Goal: Information Seeking & Learning: Compare options

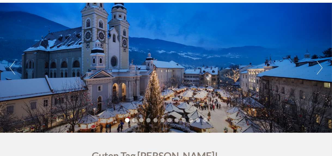
scroll to position [44, 0]
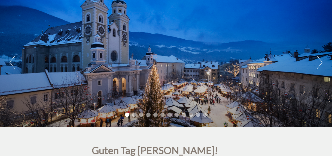
click at [319, 64] on button "Next" at bounding box center [320, 62] width 6 height 14
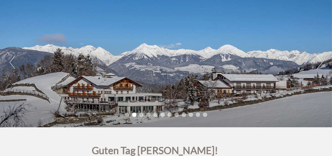
click at [319, 64] on button "Next" at bounding box center [320, 62] width 6 height 14
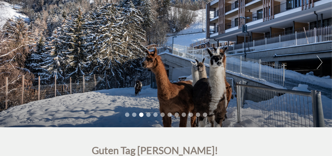
click at [319, 64] on button "Next" at bounding box center [320, 62] width 6 height 14
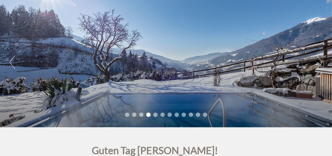
click at [319, 64] on button "Next" at bounding box center [320, 62] width 6 height 14
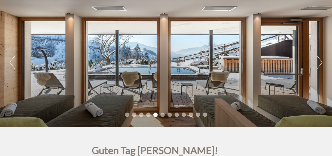
click at [319, 64] on button "Next" at bounding box center [320, 62] width 6 height 14
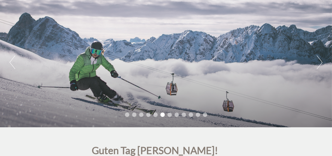
click at [319, 64] on button "Next" at bounding box center [320, 62] width 6 height 14
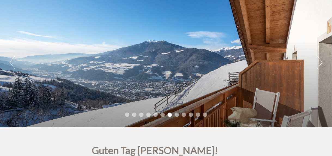
click at [319, 64] on button "Next" at bounding box center [320, 62] width 6 height 14
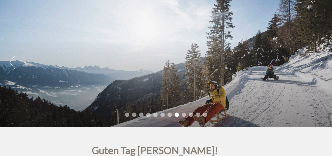
click at [319, 64] on button "Next" at bounding box center [320, 62] width 6 height 14
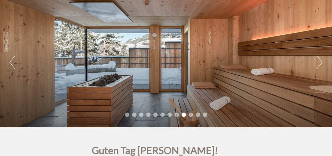
click at [319, 64] on button "Next" at bounding box center [320, 62] width 6 height 14
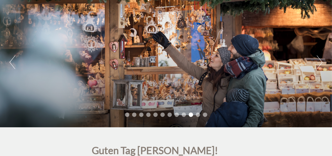
click at [319, 64] on button "Next" at bounding box center [320, 62] width 6 height 14
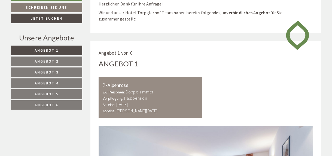
scroll to position [218, 0]
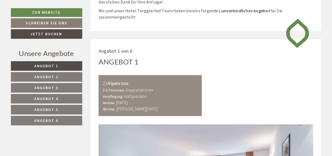
click at [58, 86] on span "Angebot 3" at bounding box center [47, 87] width 24 height 5
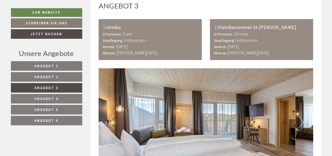
scroll to position [301, 0]
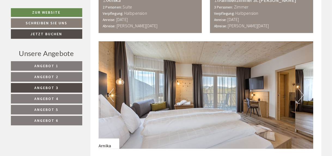
click at [48, 78] on span "Angebot 2" at bounding box center [47, 76] width 24 height 5
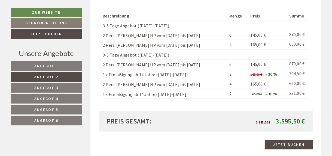
scroll to position [497, 0]
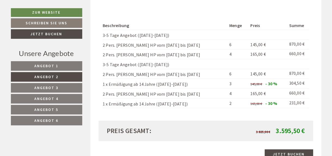
click at [49, 86] on span "Angebot 3" at bounding box center [47, 87] width 24 height 5
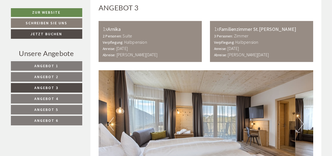
scroll to position [279, 0]
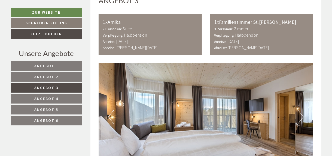
click at [156, 44] on div "Anreise: Sonntag, 21. Dezember 2025 Abreise: Freitag, 26. Dezember 2025" at bounding box center [150, 44] width 95 height 13
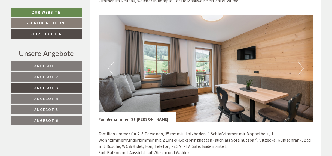
scroll to position [519, 0]
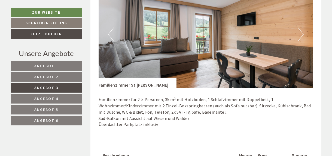
click at [302, 36] on button "Next" at bounding box center [301, 35] width 6 height 14
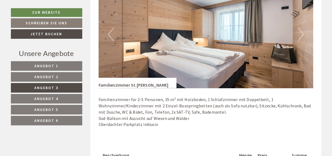
click at [302, 36] on button "Next" at bounding box center [301, 35] width 6 height 14
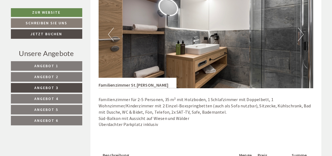
click at [302, 36] on button "Next" at bounding box center [301, 35] width 6 height 14
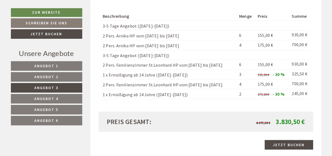
scroll to position [693, 0]
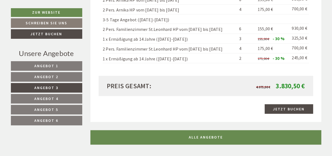
click at [47, 97] on span "Angebot 4" at bounding box center [47, 98] width 24 height 5
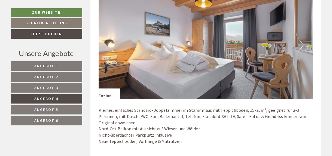
scroll to position [345, 0]
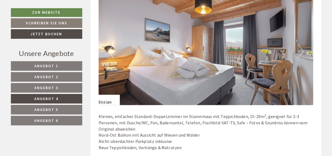
click at [302, 52] on button "Next" at bounding box center [301, 51] width 6 height 14
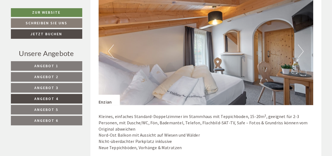
click at [302, 52] on button "Next" at bounding box center [301, 51] width 6 height 14
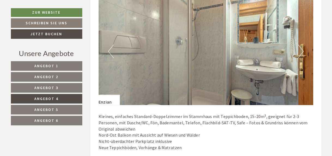
click at [302, 52] on button "Next" at bounding box center [301, 51] width 6 height 14
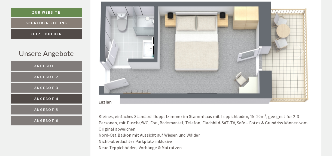
click at [61, 107] on link "Angebot 5" at bounding box center [46, 110] width 71 height 10
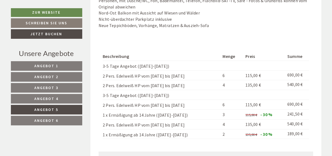
scroll to position [519, 0]
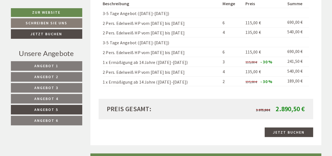
click at [58, 118] on span "Angebot 6" at bounding box center [47, 120] width 24 height 5
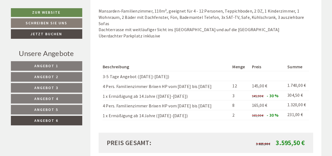
scroll to position [497, 0]
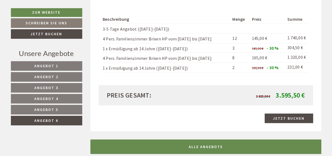
click at [59, 109] on link "Angebot 5" at bounding box center [46, 110] width 71 height 10
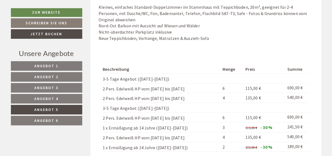
scroll to position [541, 0]
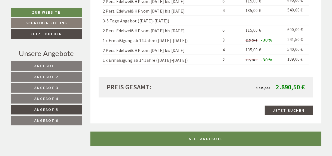
click at [54, 98] on span "Angebot 4" at bounding box center [47, 98] width 24 height 5
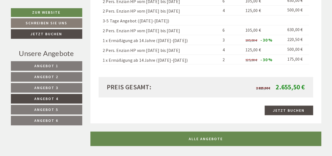
click at [61, 87] on link "Angebot 3" at bounding box center [46, 88] width 71 height 10
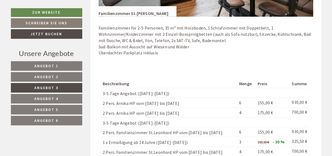
scroll to position [650, 0]
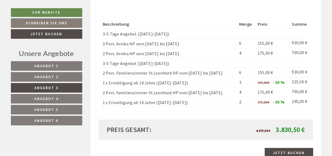
click at [61, 79] on link "Angebot 2" at bounding box center [46, 77] width 71 height 10
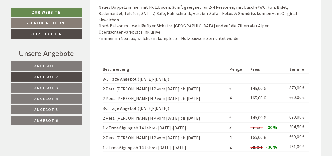
scroll to position [563, 0]
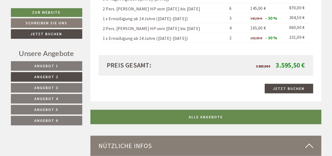
click at [59, 64] on link "Angebot 1" at bounding box center [46, 66] width 71 height 10
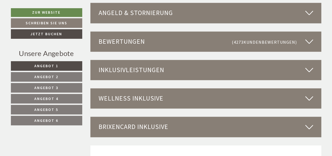
scroll to position [824, 0]
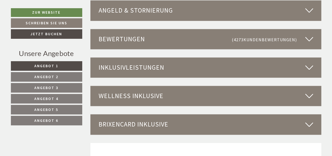
click at [303, 69] on div "Inklusivleistungen" at bounding box center [206, 68] width 231 height 20
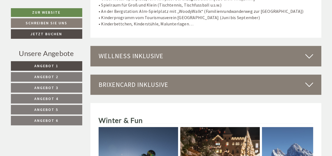
scroll to position [1348, 0]
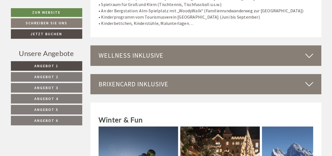
click at [307, 51] on icon at bounding box center [310, 55] width 8 height 9
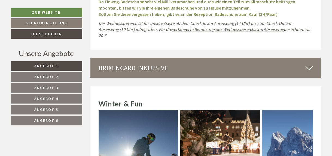
scroll to position [1849, 0]
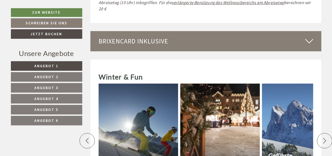
click at [312, 37] on icon at bounding box center [310, 41] width 8 height 9
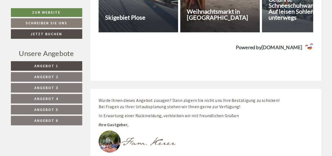
scroll to position [2351, 0]
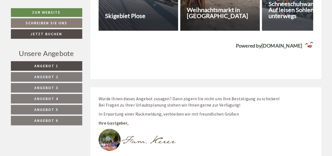
click at [59, 66] on link "Angebot 1" at bounding box center [46, 66] width 71 height 10
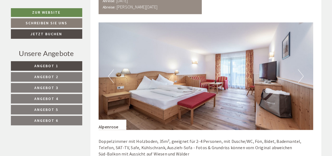
scroll to position [366, 0]
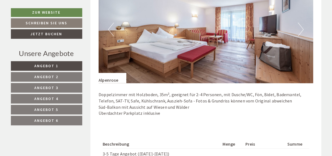
click at [303, 31] on button "Next" at bounding box center [301, 30] width 6 height 14
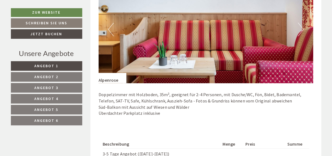
click at [303, 31] on button "Next" at bounding box center [301, 30] width 6 height 14
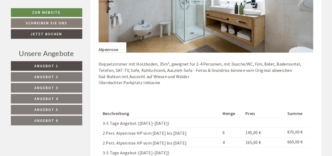
scroll to position [432, 0]
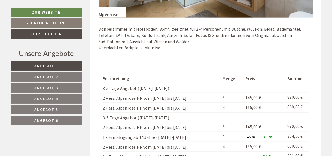
click at [61, 87] on link "Angebot 3" at bounding box center [46, 88] width 71 height 10
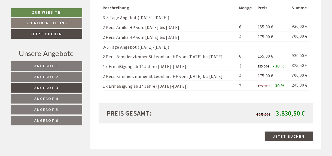
scroll to position [672, 0]
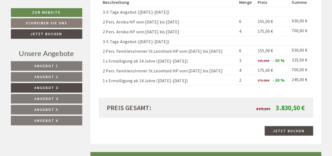
click at [58, 96] on span "Angebot 4" at bounding box center [47, 98] width 24 height 5
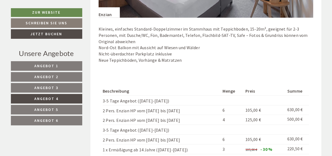
scroll to position [410, 0]
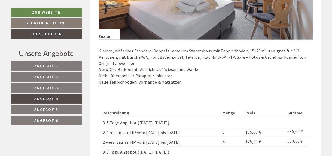
click at [70, 91] on link "Angebot 3" at bounding box center [46, 88] width 71 height 10
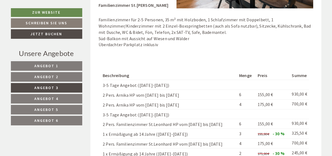
scroll to position [606, 0]
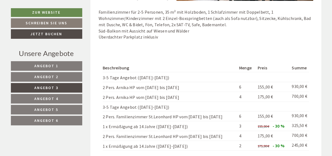
click at [57, 79] on link "Angebot 2" at bounding box center [46, 77] width 71 height 10
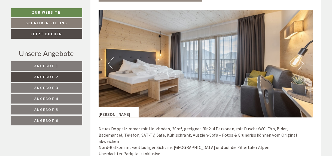
scroll to position [345, 0]
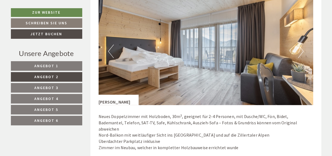
click at [300, 52] on button "Next" at bounding box center [301, 51] width 6 height 14
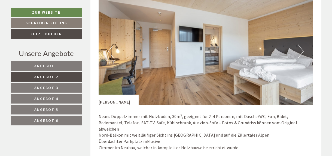
click at [300, 52] on button "Next" at bounding box center [301, 51] width 6 height 14
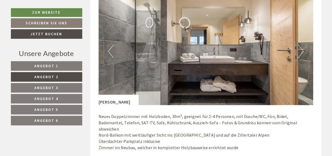
click at [300, 52] on button "Next" at bounding box center [301, 51] width 6 height 14
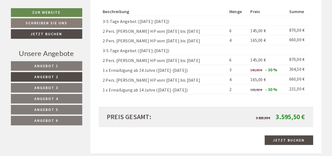
scroll to position [519, 0]
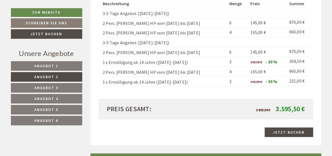
click at [52, 86] on span "Angebot 3" at bounding box center [47, 87] width 24 height 5
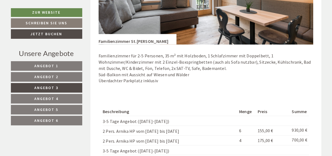
scroll to position [650, 0]
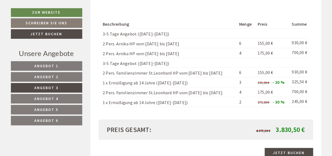
click at [51, 77] on span "Angebot 2" at bounding box center [47, 76] width 24 height 5
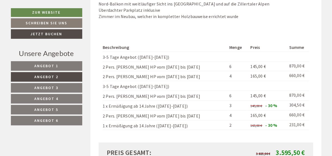
scroll to position [497, 0]
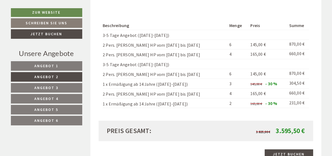
click at [68, 87] on link "Angebot 3" at bounding box center [46, 88] width 71 height 10
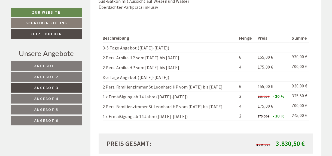
scroll to position [650, 0]
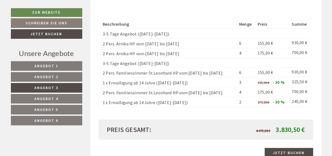
click at [42, 97] on span "Angebot 4" at bounding box center [47, 98] width 24 height 5
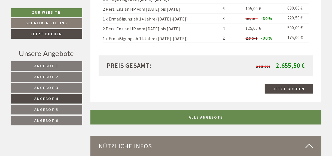
scroll to position [563, 0]
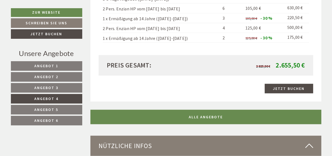
click at [44, 85] on span "Angebot 3" at bounding box center [47, 87] width 24 height 5
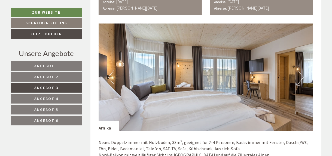
scroll to position [366, 0]
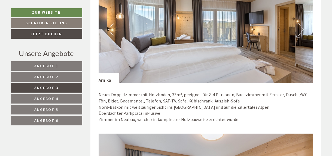
click at [66, 98] on link "Angebot 4" at bounding box center [46, 99] width 71 height 10
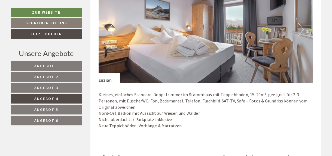
click at [65, 88] on link "Angebot 3" at bounding box center [46, 88] width 71 height 10
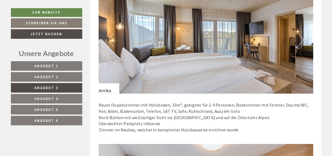
scroll to position [388, 0]
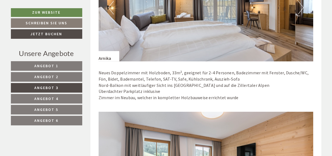
click at [61, 77] on link "Angebot 2" at bounding box center [46, 77] width 71 height 10
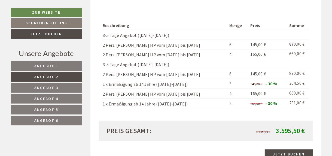
scroll to position [454, 0]
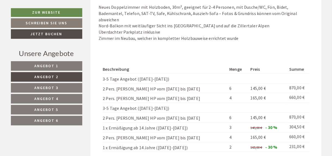
click at [66, 87] on link "Angebot 3" at bounding box center [46, 88] width 71 height 10
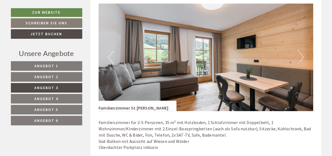
scroll to position [497, 0]
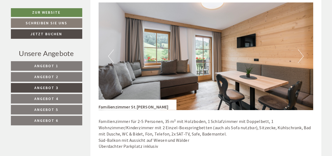
click at [300, 60] on button "Next" at bounding box center [301, 56] width 6 height 14
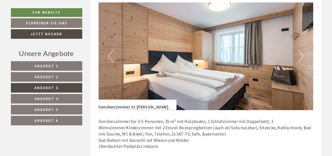
click at [300, 60] on button "Next" at bounding box center [301, 56] width 6 height 14
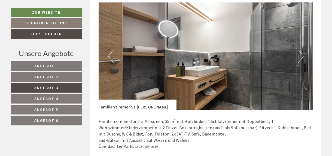
click at [300, 60] on button "Next" at bounding box center [301, 56] width 6 height 14
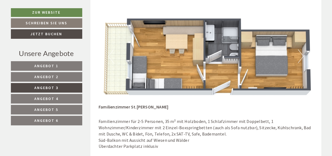
click at [300, 56] on button "Next" at bounding box center [301, 56] width 6 height 14
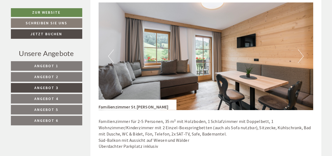
click at [300, 56] on button "Next" at bounding box center [301, 56] width 6 height 14
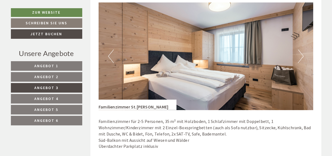
click at [300, 56] on button "Next" at bounding box center [301, 56] width 6 height 14
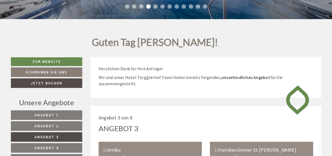
scroll to position [105, 0]
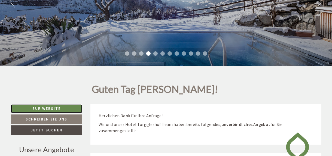
click at [51, 109] on link "Zur Website" at bounding box center [47, 108] width 72 height 9
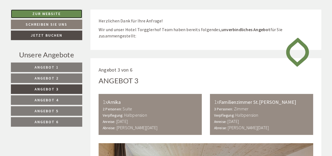
scroll to position [192, 0]
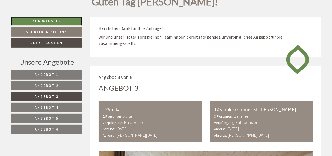
click at [47, 23] on link "Zur Website" at bounding box center [47, 21] width 72 height 9
click at [30, 84] on link "Angebot 2" at bounding box center [47, 86] width 72 height 10
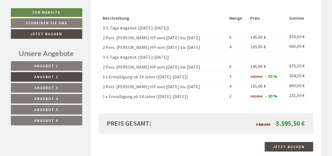
scroll to position [497, 0]
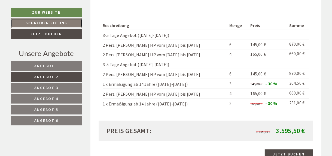
click at [62, 23] on link "Schreiben Sie uns" at bounding box center [46, 23] width 71 height 10
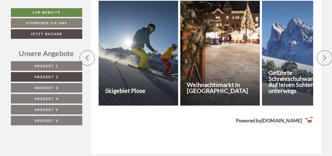
scroll to position [2264, 0]
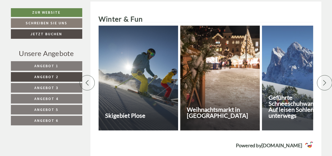
click at [207, 106] on h3 "Weihnachtsmarkt in [GEOGRAPHIC_DATA]" at bounding box center [222, 112] width 71 height 12
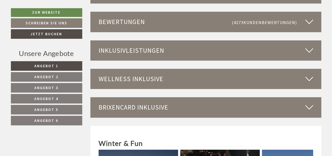
scroll to position [1815, 0]
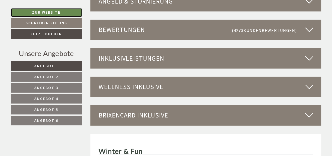
click at [58, 13] on link "Zur Website" at bounding box center [46, 12] width 71 height 9
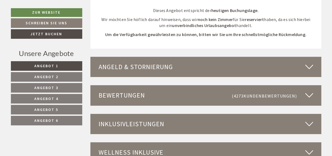
click at [56, 74] on span "Angebot 2" at bounding box center [47, 76] width 24 height 5
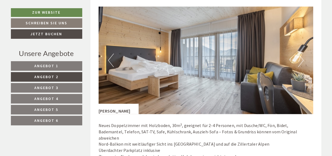
scroll to position [323, 0]
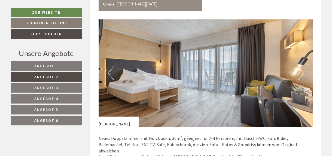
click at [301, 77] on button "Next" at bounding box center [301, 73] width 6 height 14
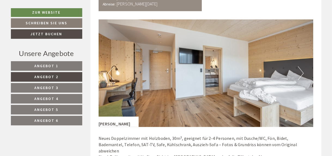
click at [301, 77] on button "Next" at bounding box center [301, 73] width 6 height 14
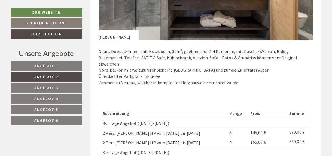
scroll to position [410, 0]
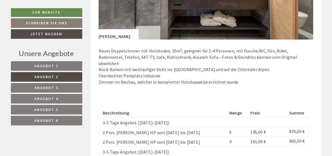
click at [54, 85] on span "Angebot 3" at bounding box center [47, 87] width 24 height 5
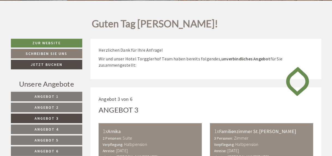
scroll to position [192, 0]
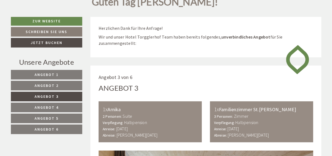
click at [68, 83] on link "Angebot 2" at bounding box center [47, 86] width 72 height 10
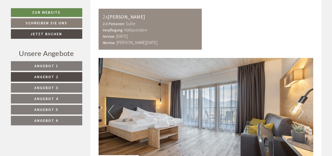
scroll to position [323, 0]
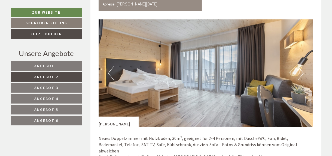
click at [59, 85] on link "Angebot 3" at bounding box center [46, 88] width 71 height 10
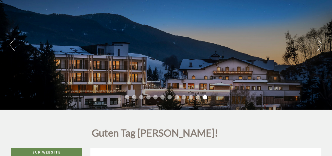
scroll to position [0, 0]
